Goal: Information Seeking & Learning: Check status

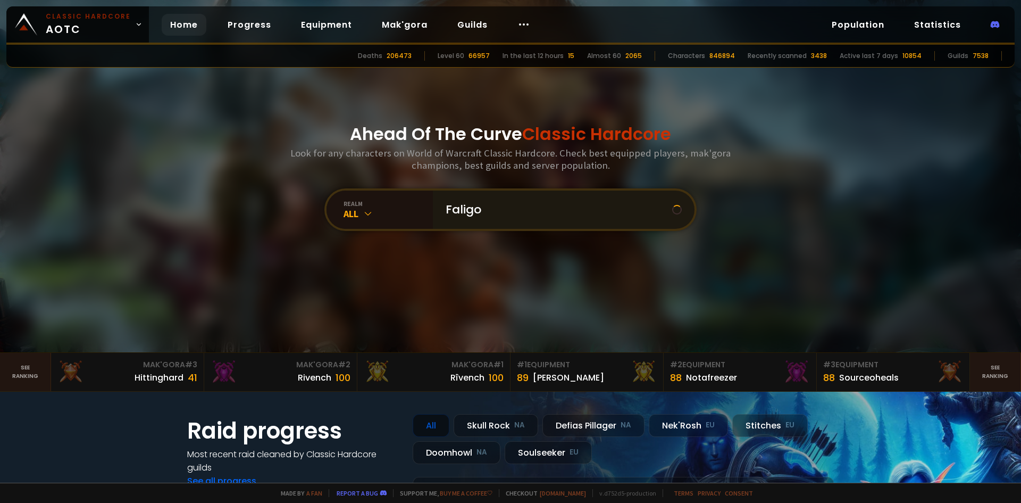
type input "Faligot"
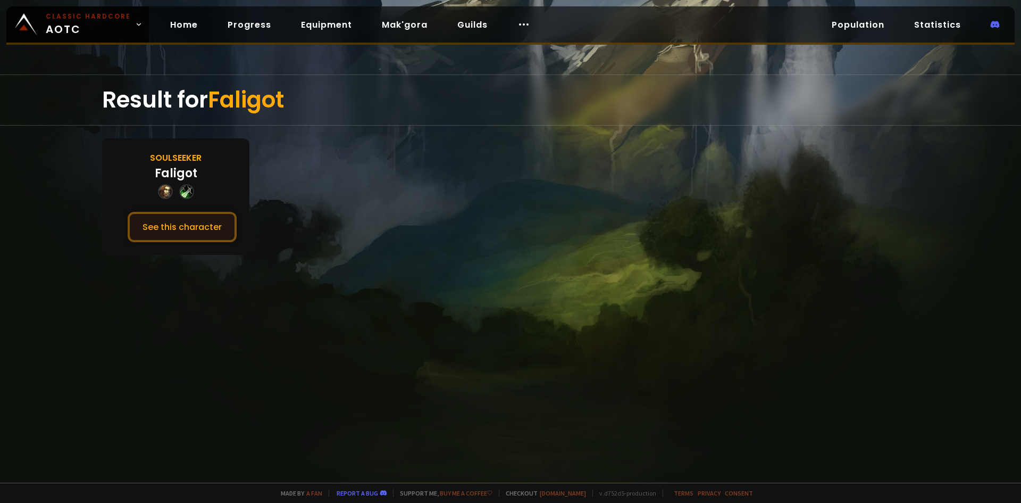
click at [163, 220] on button "See this character" at bounding box center [182, 227] width 109 height 30
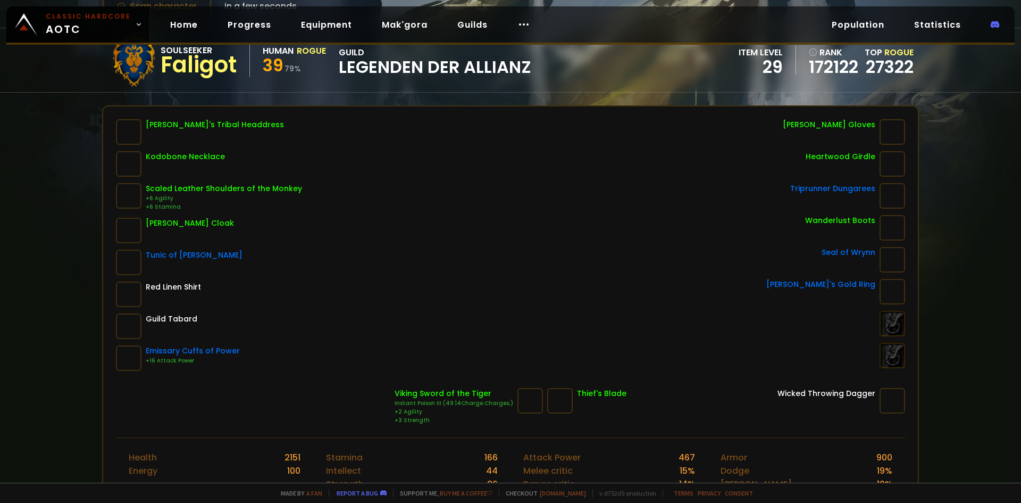
scroll to position [53, 0]
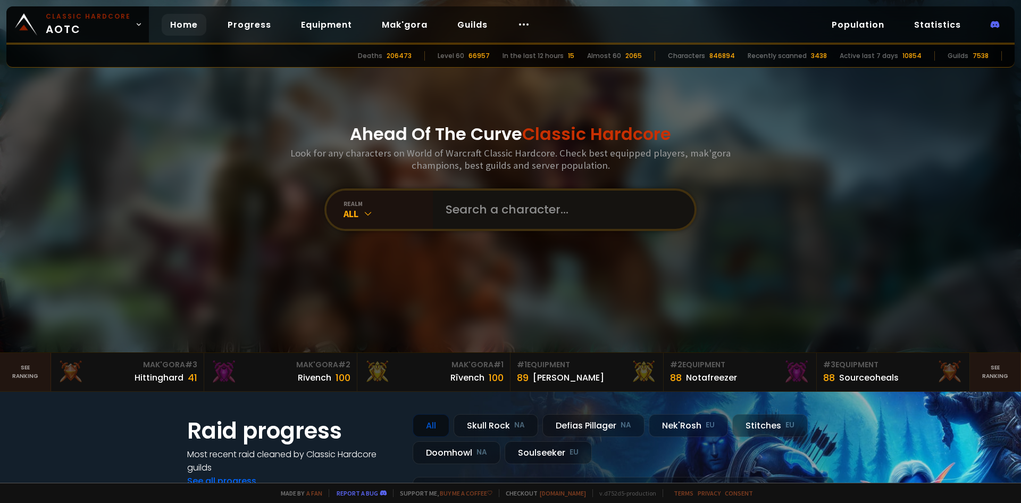
click at [520, 207] on input "text" at bounding box center [560, 209] width 242 height 38
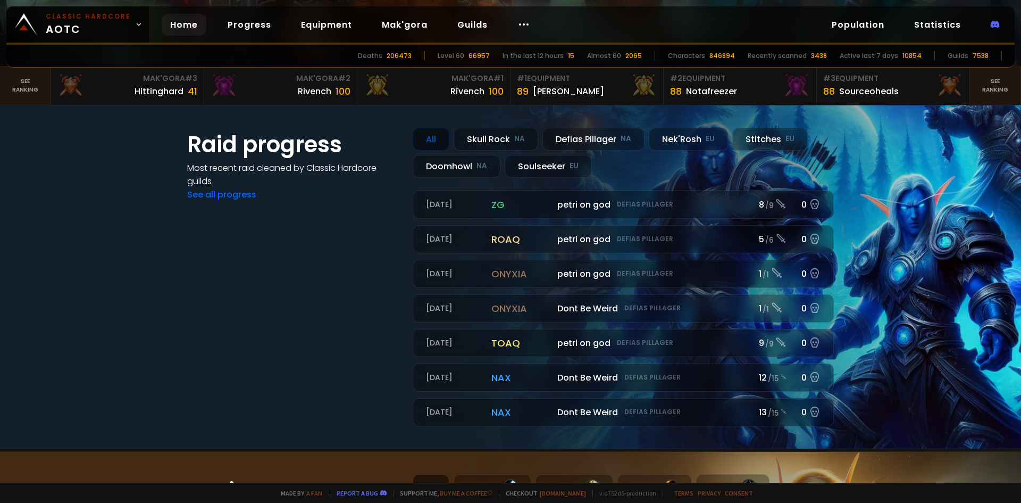
scroll to position [266, 0]
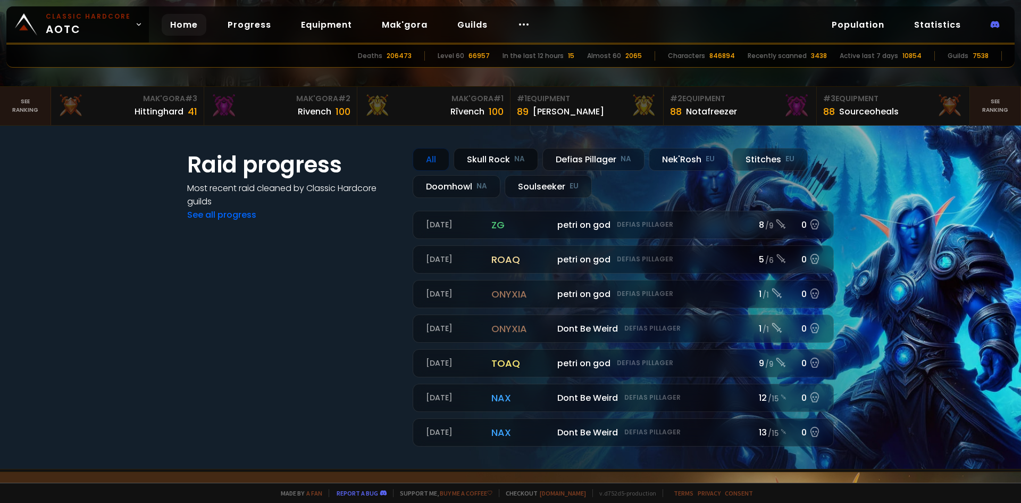
click at [501, 166] on div "Skull Rock NA" at bounding box center [496, 159] width 85 height 23
drag, startPoint x: 561, startPoint y: 162, endPoint x: 539, endPoint y: 164, distance: 21.4
click at [561, 162] on div "Defias Pillager NA" at bounding box center [593, 159] width 102 height 23
click at [556, 186] on div "Soulseeker EU" at bounding box center [548, 186] width 87 height 23
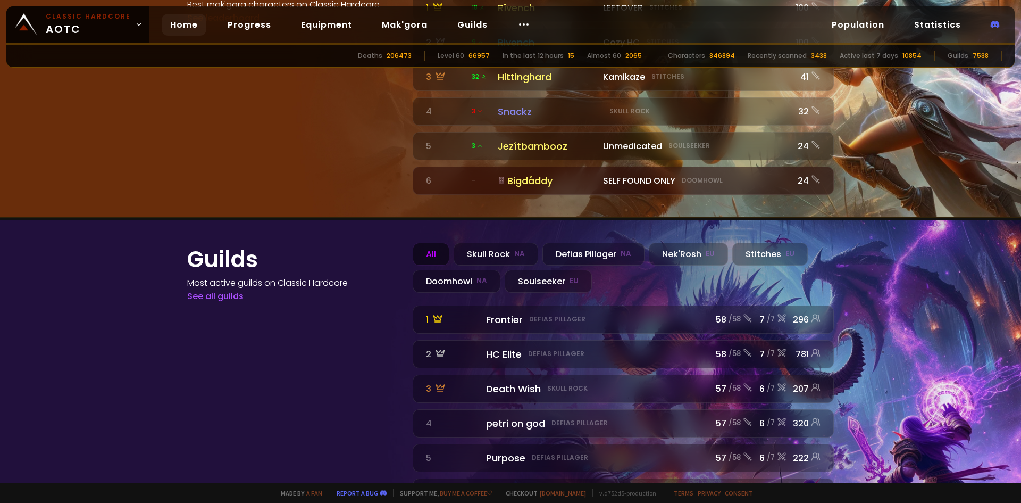
scroll to position [1139, 0]
click at [524, 269] on div "Soulseeker EU" at bounding box center [548, 280] width 87 height 23
